Goal: Information Seeking & Learning: Learn about a topic

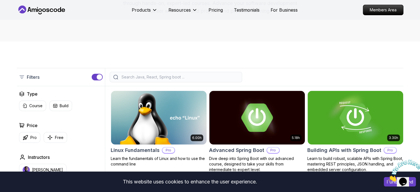
scroll to position [138, 0]
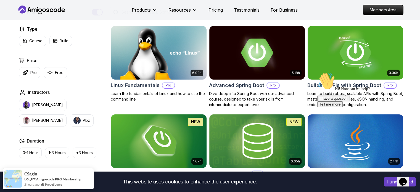
scroll to position [152, 0]
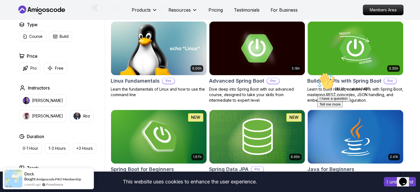
click at [317, 72] on icon "Chat attention grabber" at bounding box center [317, 72] width 0 height 0
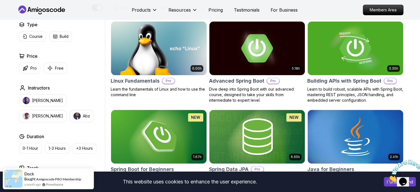
click at [388, 178] on icon "Close" at bounding box center [388, 180] width 0 height 5
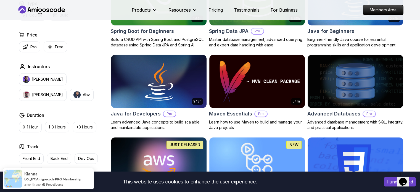
scroll to position [318, 0]
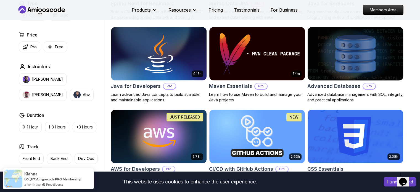
click at [342, 92] on p "Advanced database management with SQL, integrity, and practical applications" at bounding box center [355, 97] width 96 height 11
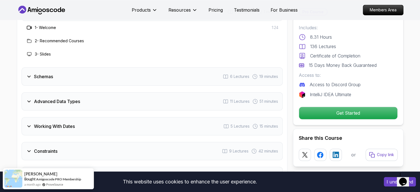
scroll to position [856, 0]
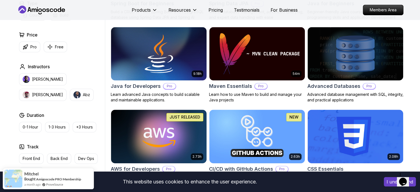
scroll to position [373, 0]
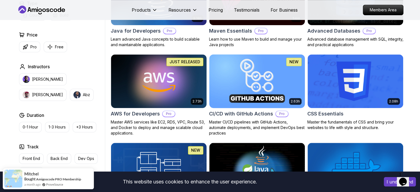
click at [278, 93] on img at bounding box center [257, 81] width 100 height 56
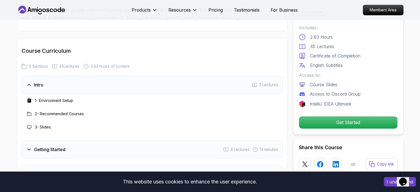
scroll to position [939, 0]
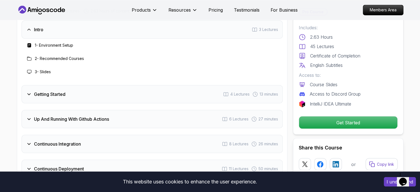
click at [37, 32] on h3 "Intro" at bounding box center [38, 29] width 9 height 7
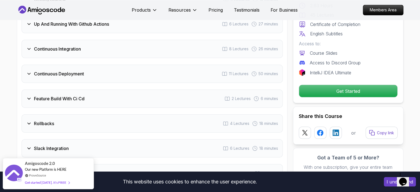
scroll to position [967, 0]
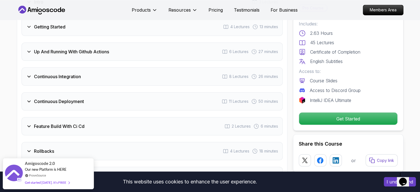
click at [140, 75] on div "Continuous Integration 8 Lectures 26 minutes" at bounding box center [152, 76] width 261 height 18
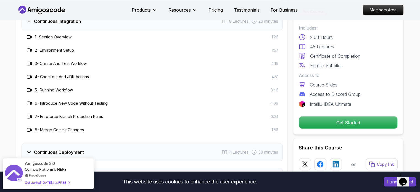
scroll to position [995, 0]
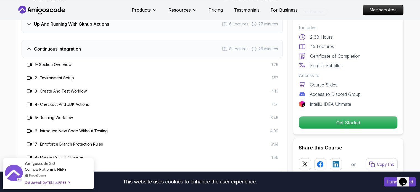
click at [84, 51] on div "Continuous Integration 8 Lectures 26 minutes" at bounding box center [152, 49] width 261 height 18
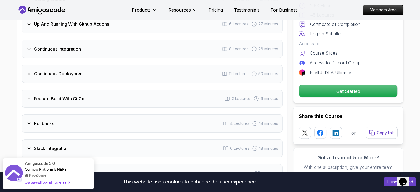
scroll to position [1050, 0]
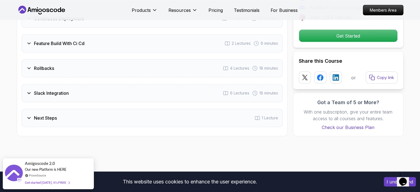
click at [60, 94] on h3 "Slack Integration" at bounding box center [51, 93] width 35 height 7
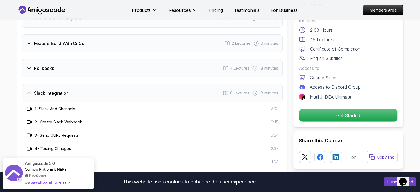
scroll to position [1105, 0]
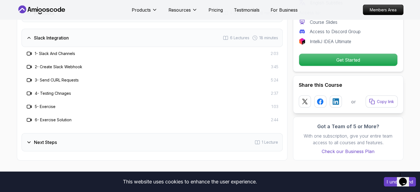
click at [46, 38] on h3 "Slack Integration" at bounding box center [51, 38] width 35 height 7
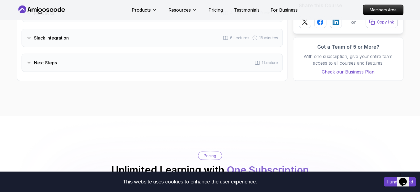
scroll to position [1077, 0]
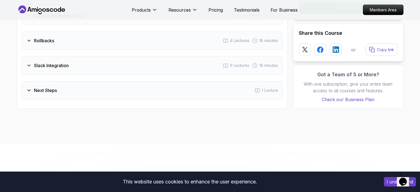
click at [66, 33] on div "Rollbacks 4 Lectures 18 minutes" at bounding box center [152, 40] width 261 height 18
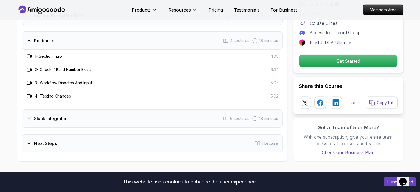
click at [65, 35] on div "Rollbacks 4 Lectures 18 minutes" at bounding box center [152, 40] width 261 height 18
